Goal: Navigation & Orientation: Find specific page/section

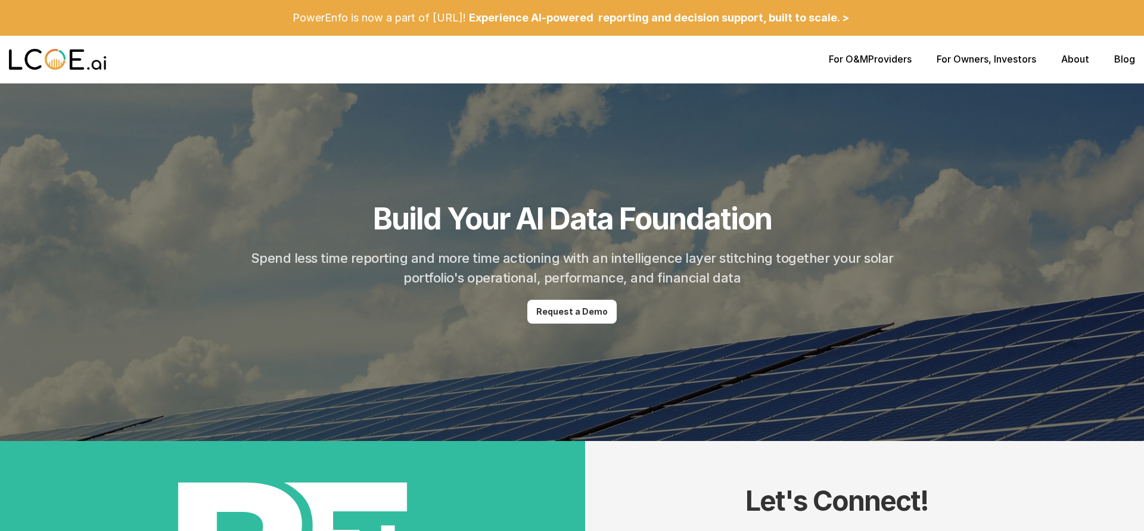
click at [1030, 58] on p "For Owners , Investors" at bounding box center [987, 59] width 100 height 11
click at [1000, 70] on div "For O&M Providers For Owners , Investors About Blog" at bounding box center [572, 60] width 1144 height 48
click at [1063, 61] on link "About" at bounding box center [1076, 59] width 28 height 12
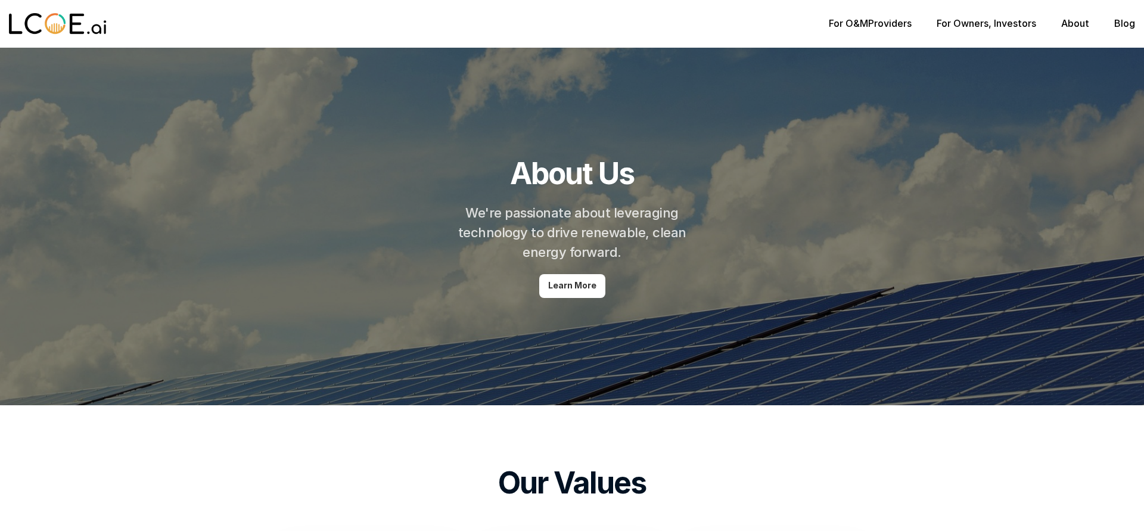
click at [1078, 30] on div "For O&M Providers For Owners , Investors About Blog" at bounding box center [572, 24] width 1144 height 48
click at [1082, 26] on link "About" at bounding box center [1076, 23] width 28 height 12
click at [891, 25] on p "For O&M Providers" at bounding box center [870, 23] width 83 height 11
click at [753, 45] on div "For O&M Providers For Owners , Investors About Blog" at bounding box center [572, 24] width 1144 height 48
click at [90, 25] on img at bounding box center [58, 24] width 98 height 24
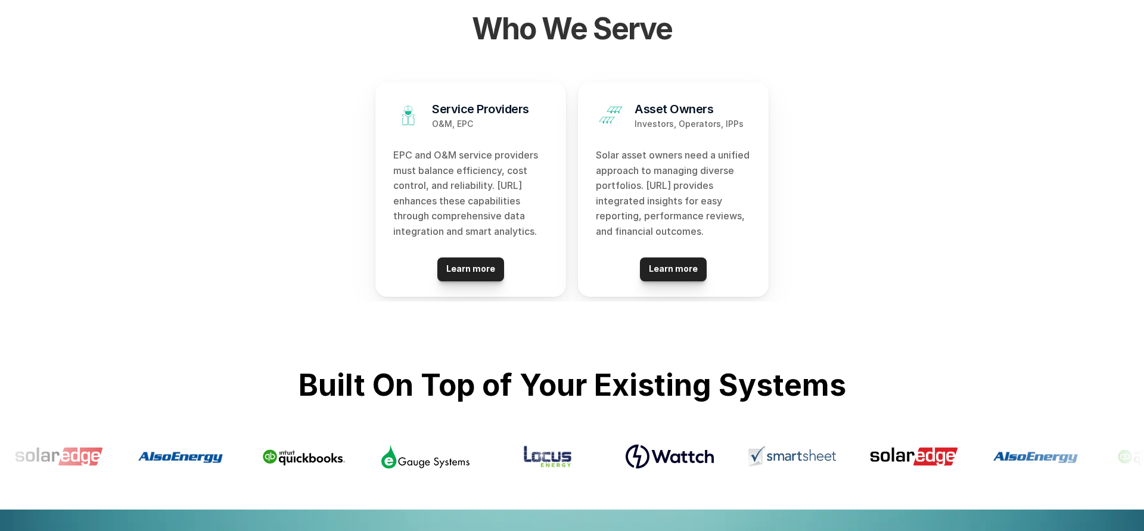
scroll to position [1339, 0]
